Goal: Information Seeking & Learning: Learn about a topic

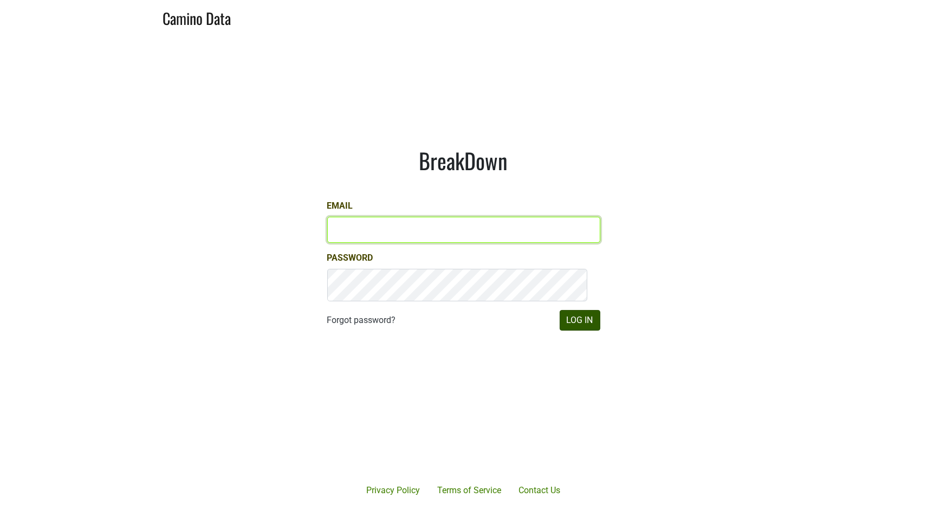
type input "john@buehlervineyards.com"
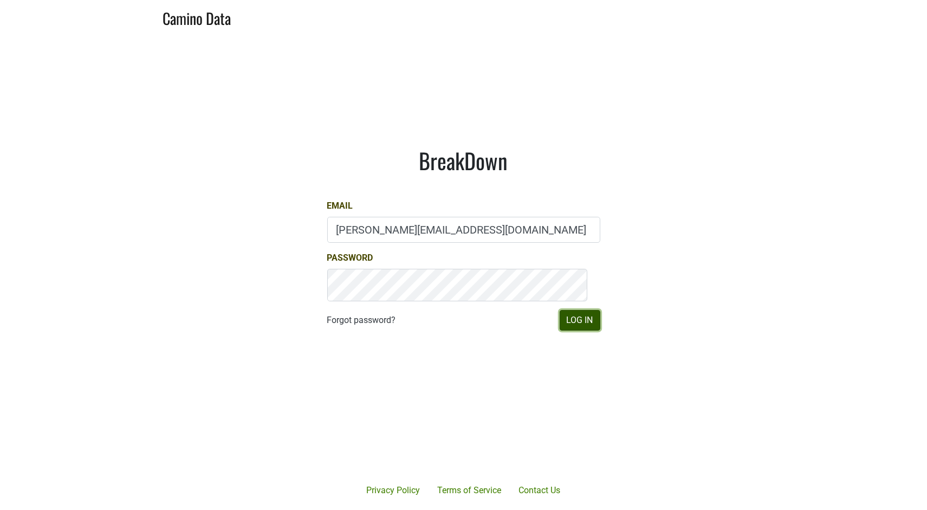
click at [577, 331] on button "Log In" at bounding box center [580, 320] width 41 height 21
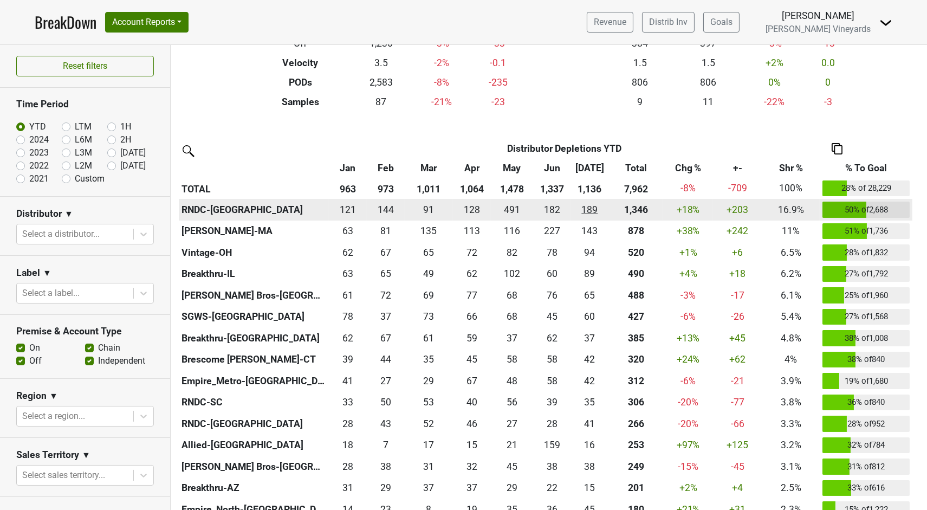
scroll to position [241, 0]
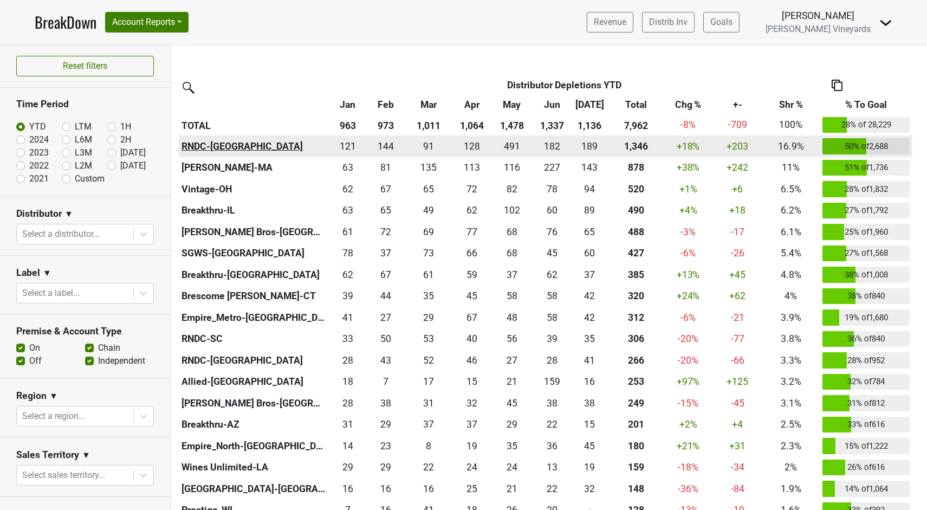
click at [237, 157] on th "RNDC-[GEOGRAPHIC_DATA]" at bounding box center [254, 147] width 150 height 22
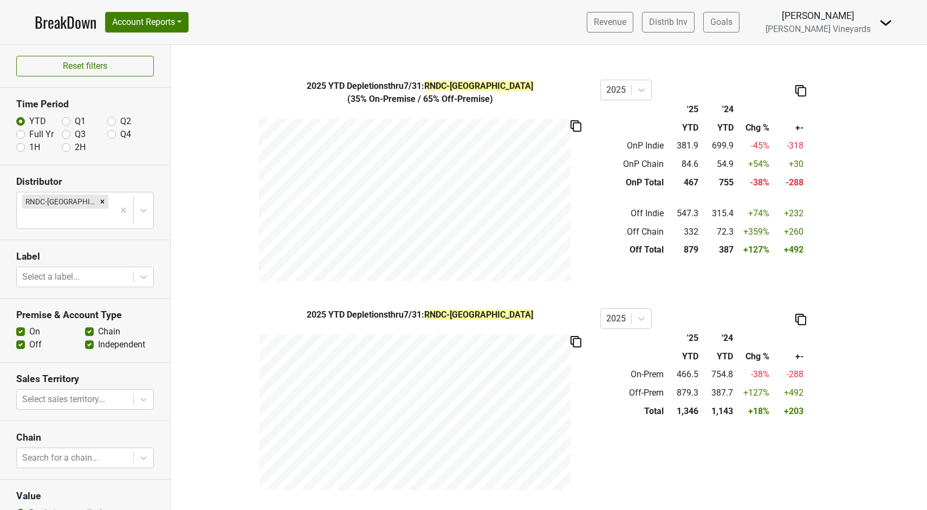
scroll to position [424, 0]
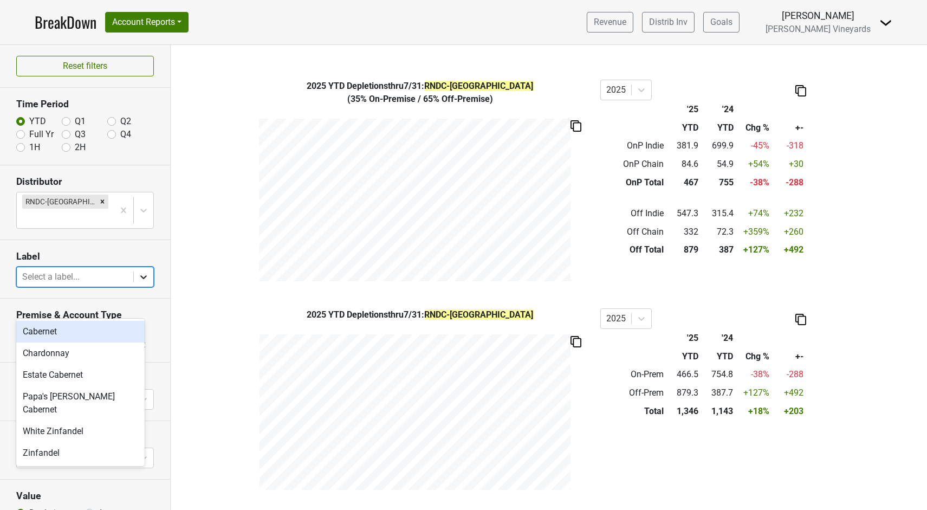
click at [138, 282] on icon at bounding box center [143, 277] width 11 height 11
click at [95, 385] on div "Estate Cabernet" at bounding box center [80, 375] width 128 height 22
